Goal: Task Accomplishment & Management: Use online tool/utility

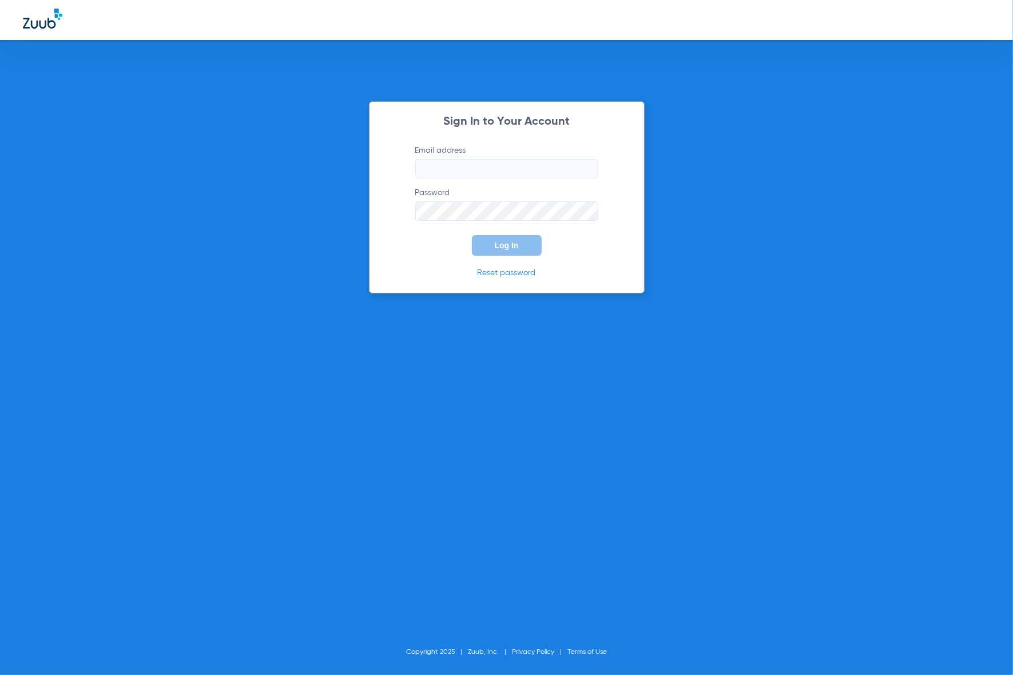
click at [498, 164] on input "Email address" at bounding box center [506, 168] width 183 height 19
click at [590, 170] on keeper-lock "Open Keeper Popup" at bounding box center [586, 169] width 14 height 14
type input "[EMAIL_ADDRESS][DOMAIN_NAME]"
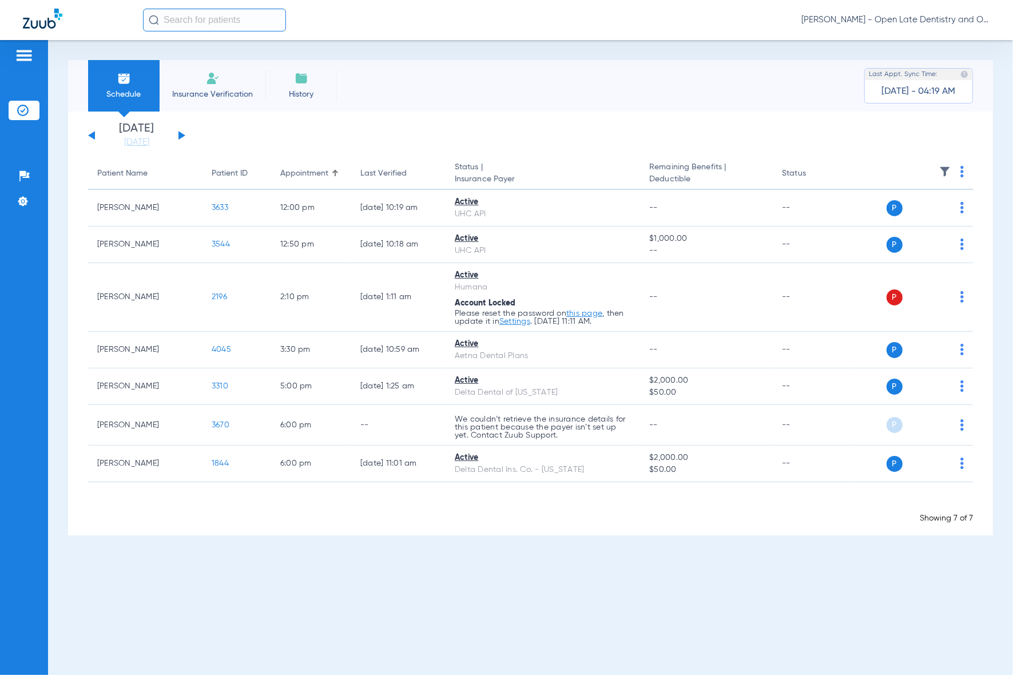
click at [222, 33] on div "[PERSON_NAME] - Open Late Dentistry and Orthodontics" at bounding box center [506, 20] width 1013 height 40
click at [227, 21] on input "text" at bounding box center [214, 20] width 143 height 23
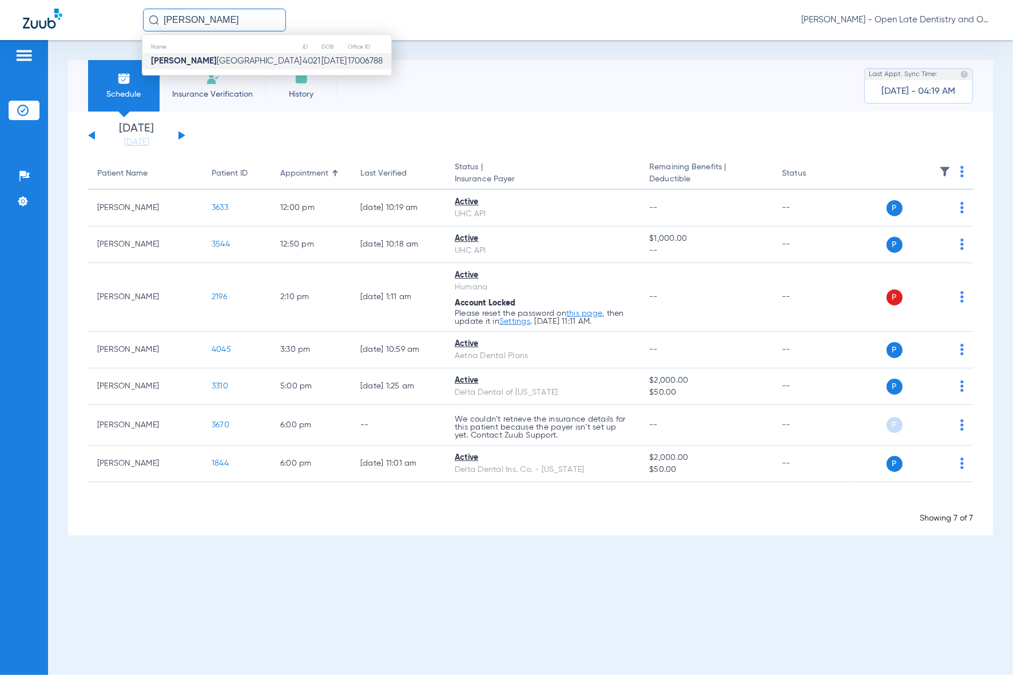
type input "[PERSON_NAME]"
click at [302, 66] on td "4021" at bounding box center [311, 61] width 19 height 16
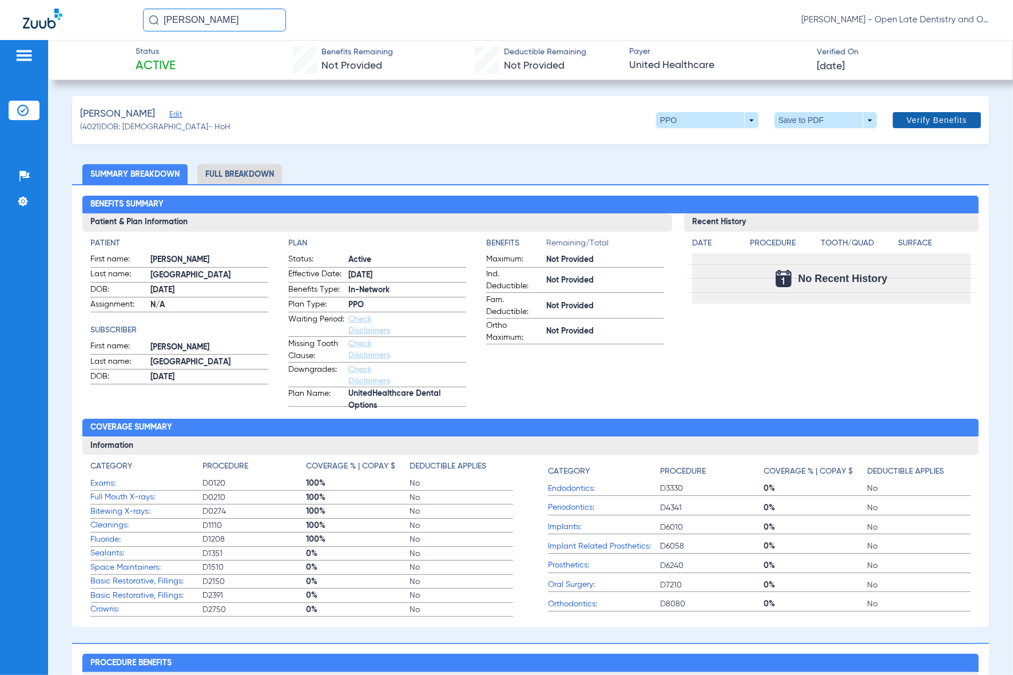
click at [912, 122] on span "Verify Benefits" at bounding box center [936, 120] width 61 height 9
